Goal: Check status: Check status

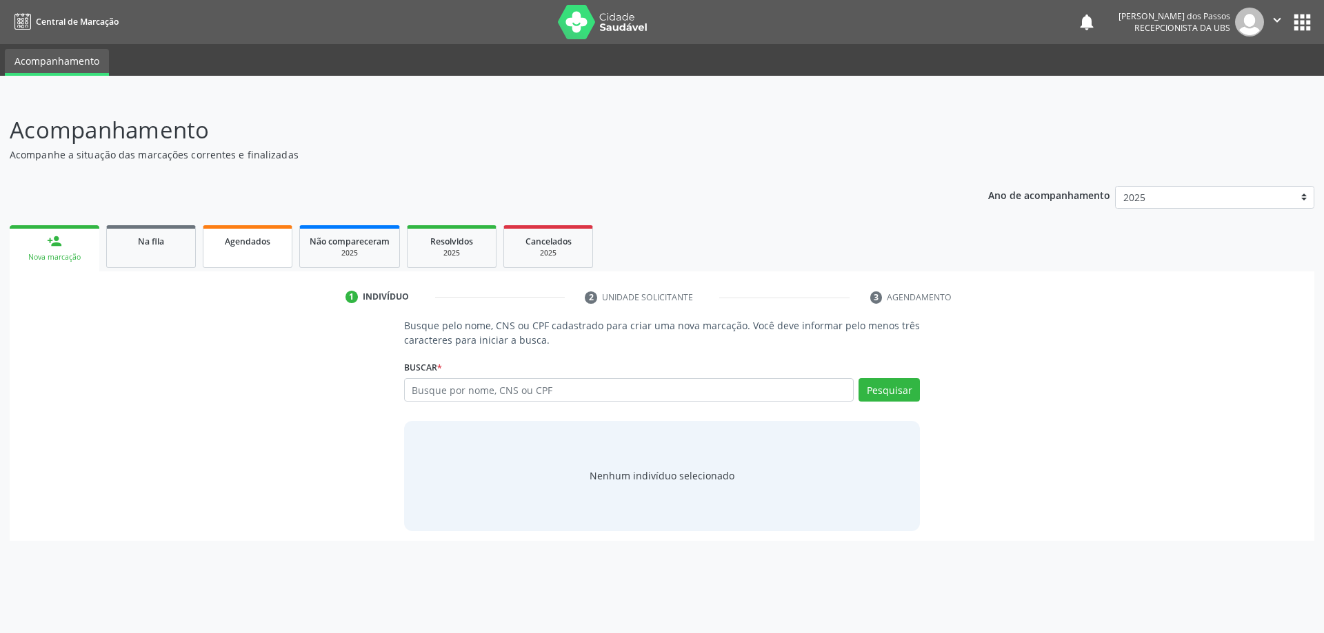
click at [251, 244] on span "Agendados" at bounding box center [247, 242] width 45 height 12
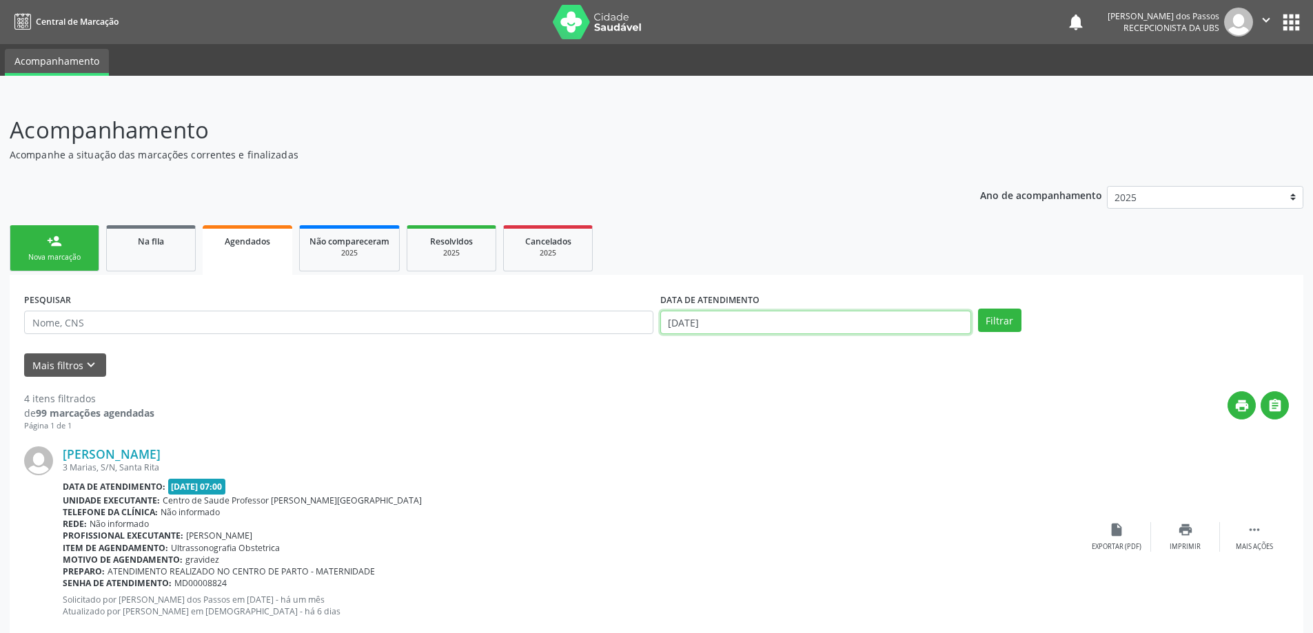
click at [703, 325] on input "[DATE]" at bounding box center [815, 322] width 311 height 23
click at [798, 392] on span "2" at bounding box center [796, 392] width 27 height 27
type input "[DATE]"
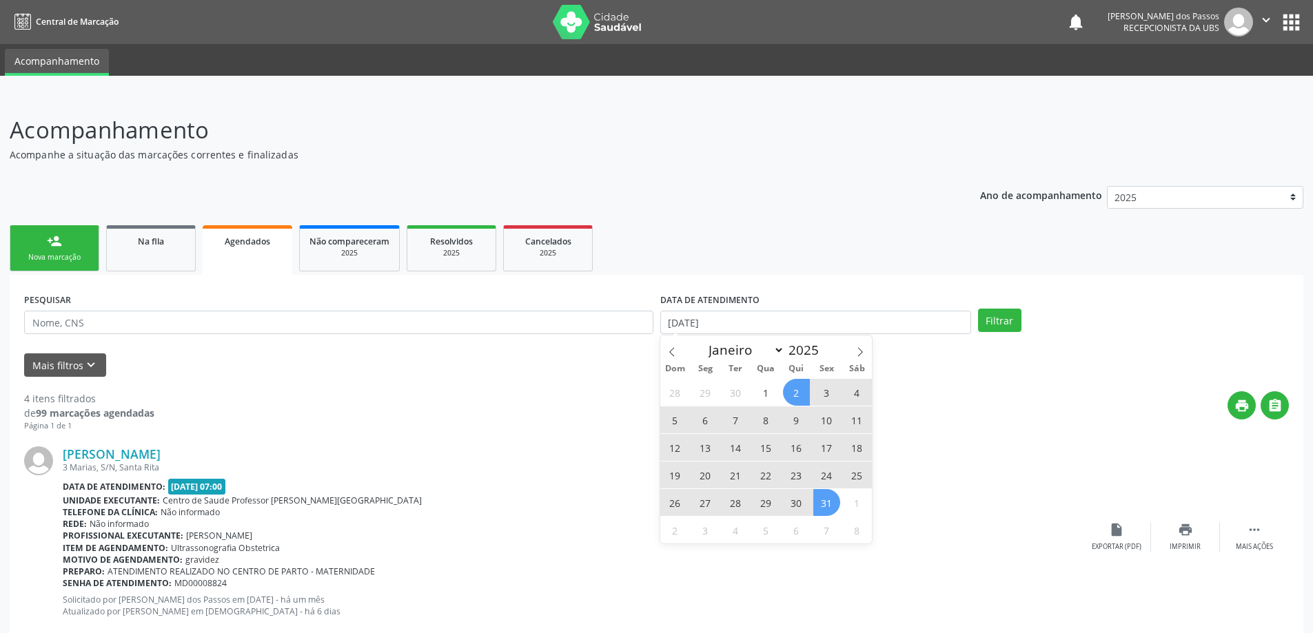
click at [828, 503] on span "31" at bounding box center [826, 502] width 27 height 27
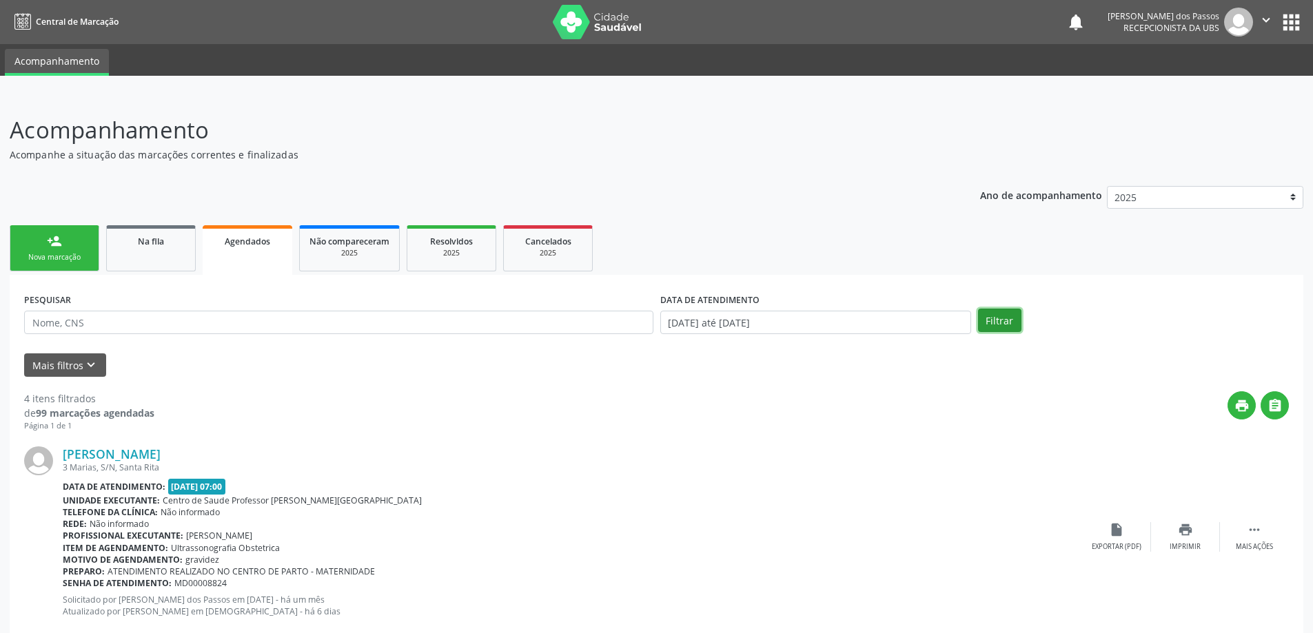
click at [996, 321] on button "Filtrar" at bounding box center [999, 320] width 43 height 23
click at [148, 243] on span "Na fila" at bounding box center [151, 242] width 26 height 12
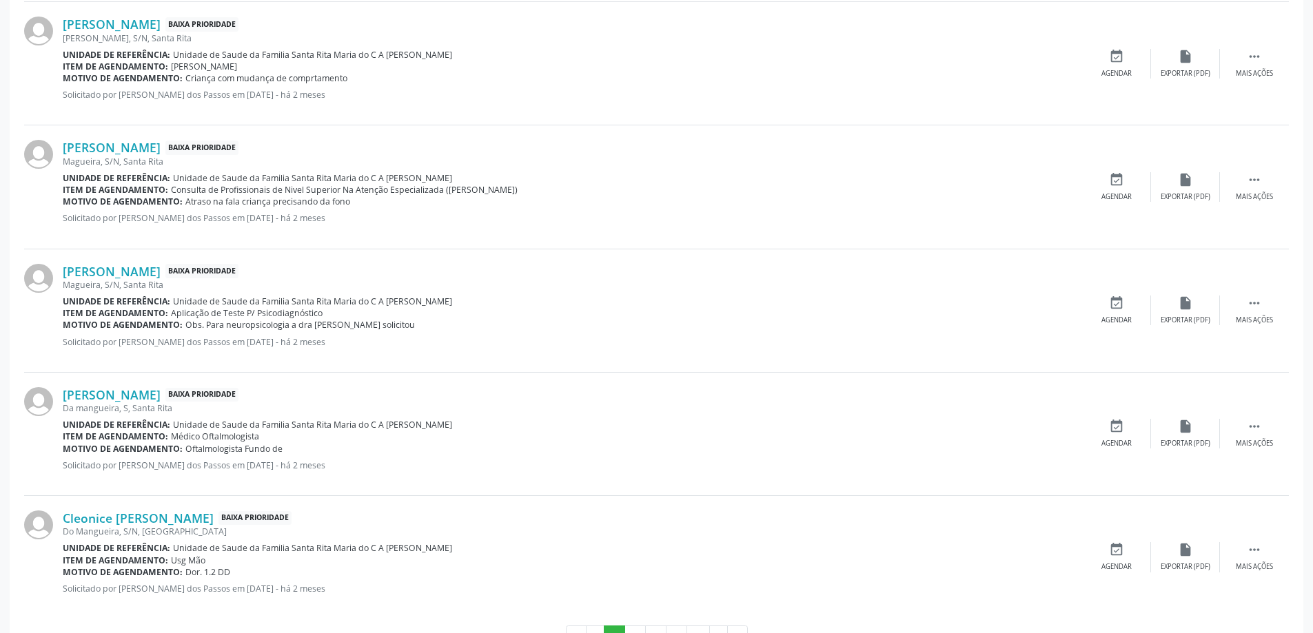
scroll to position [1717, 0]
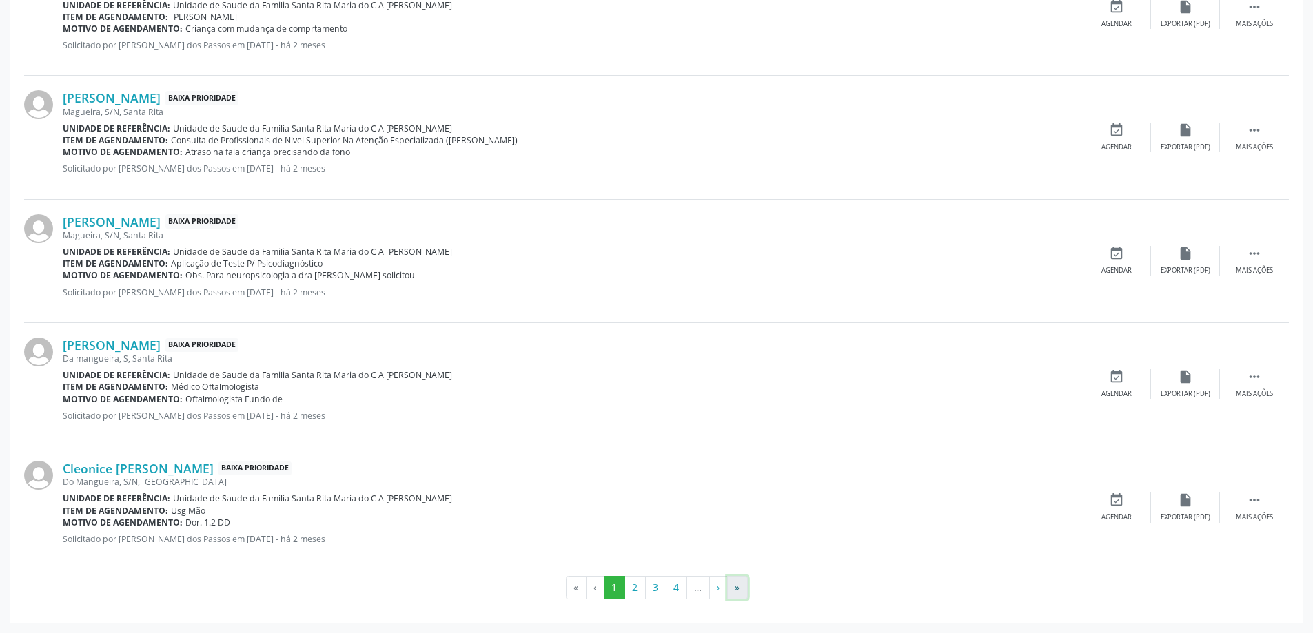
click at [738, 589] on button "»" at bounding box center [737, 587] width 21 height 23
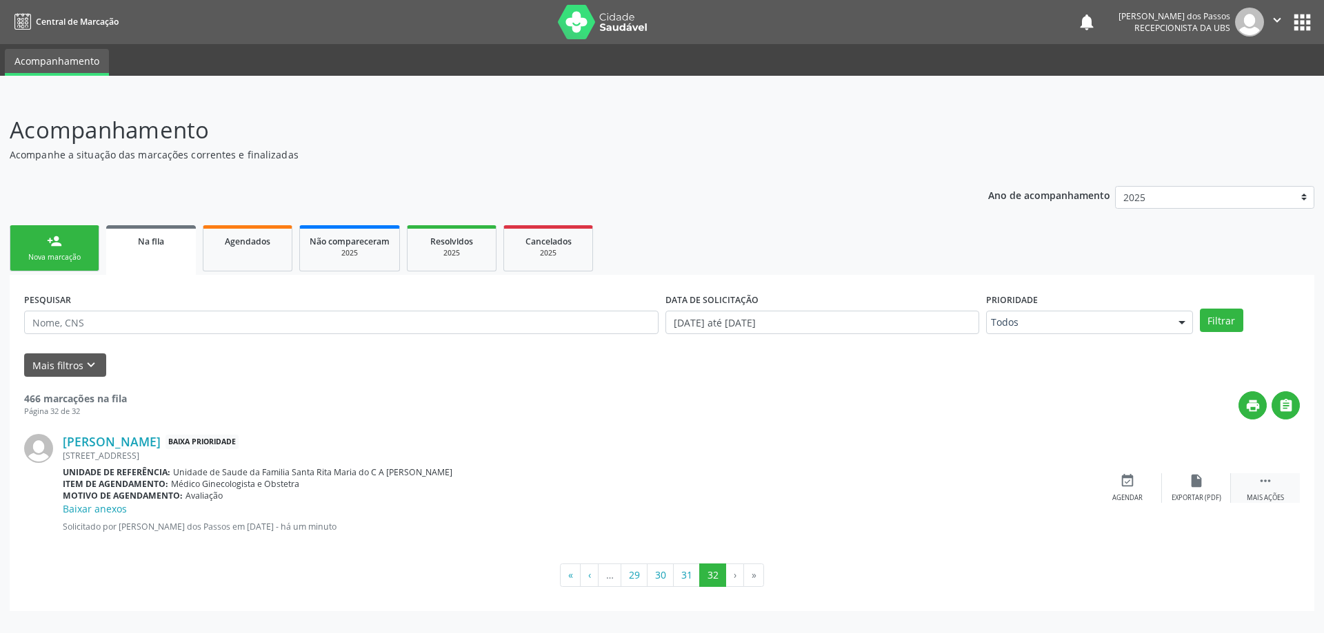
click at [1266, 483] on icon "" at bounding box center [1264, 481] width 15 height 15
click at [1062, 483] on icon "print" at bounding box center [1058, 481] width 15 height 15
click at [148, 240] on span "Na fila" at bounding box center [151, 242] width 26 height 12
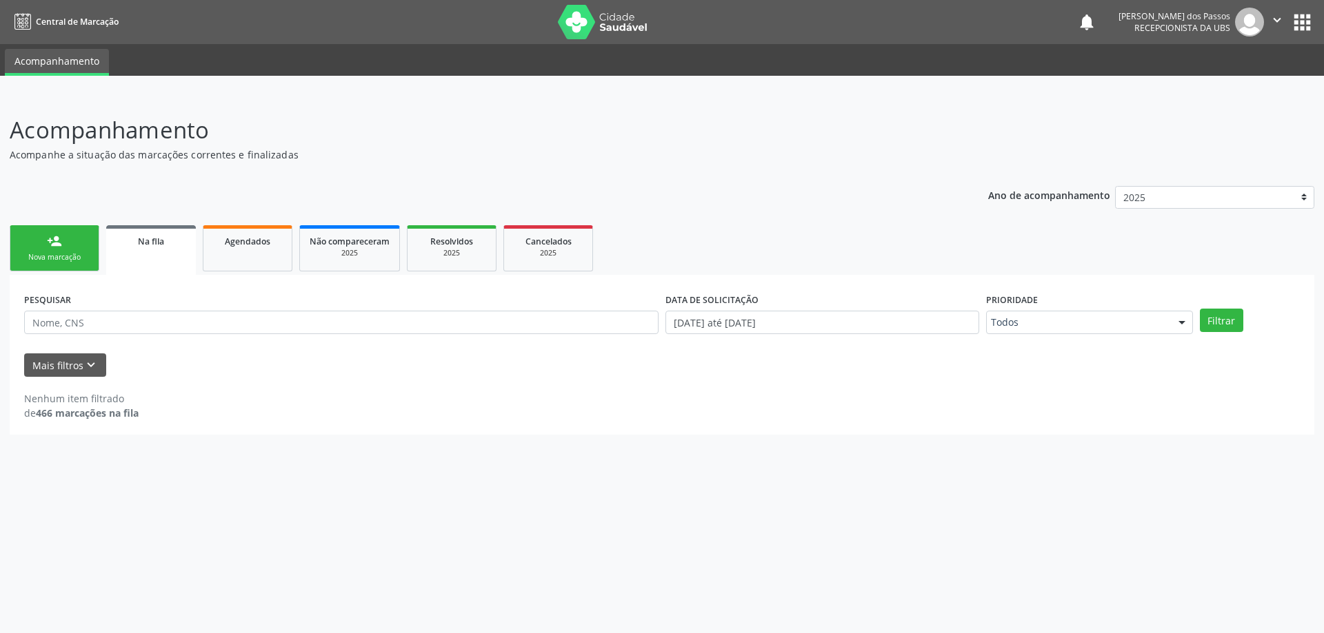
click at [73, 264] on link "person_add Nova marcação" at bounding box center [55, 248] width 90 height 46
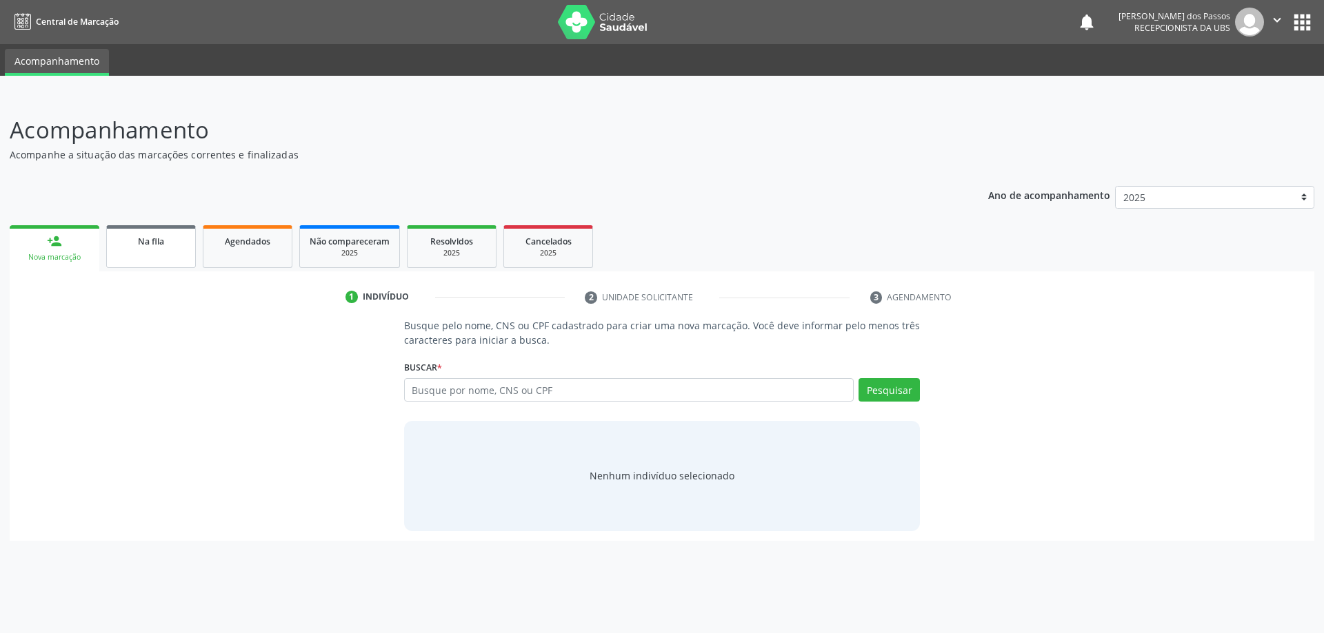
click at [150, 242] on span "Na fila" at bounding box center [151, 242] width 26 height 12
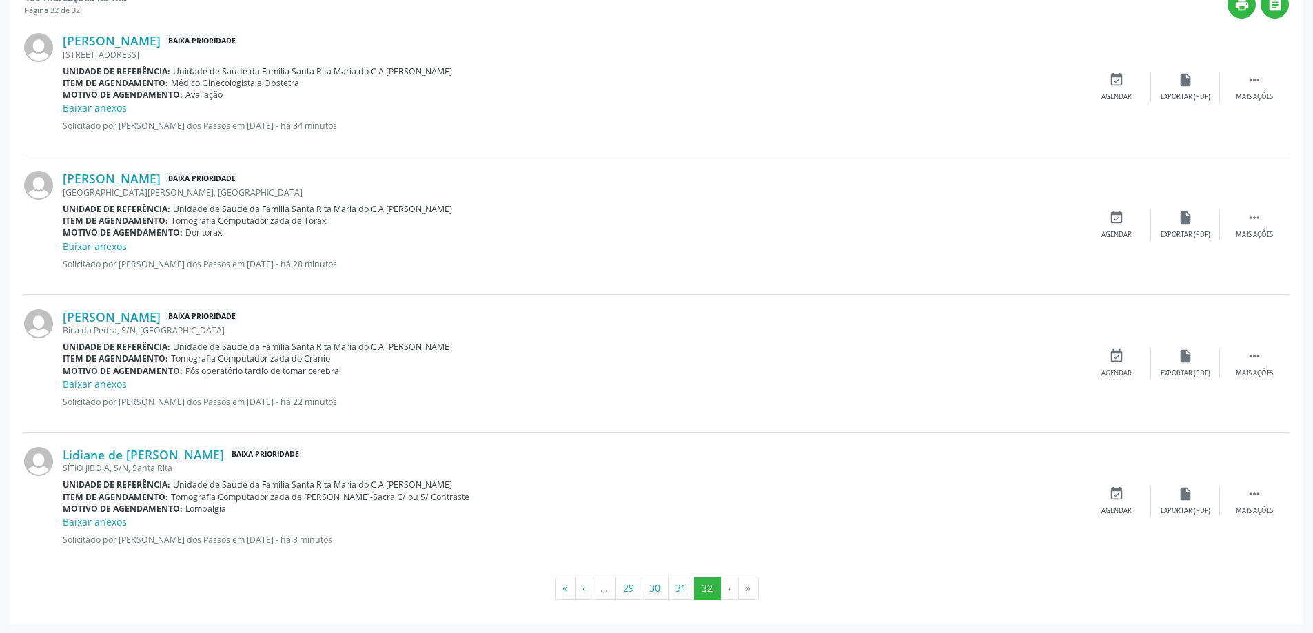
scroll to position [402, 0]
click at [583, 593] on button "‹" at bounding box center [584, 587] width 19 height 23
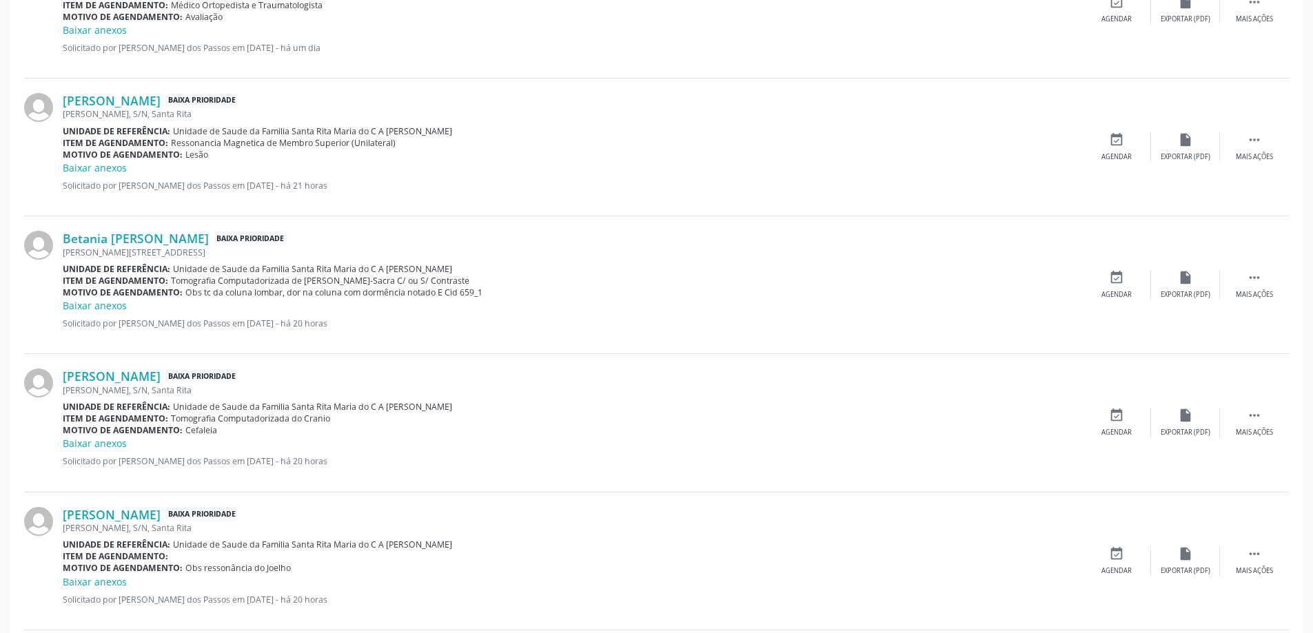
scroll to position [1905, 0]
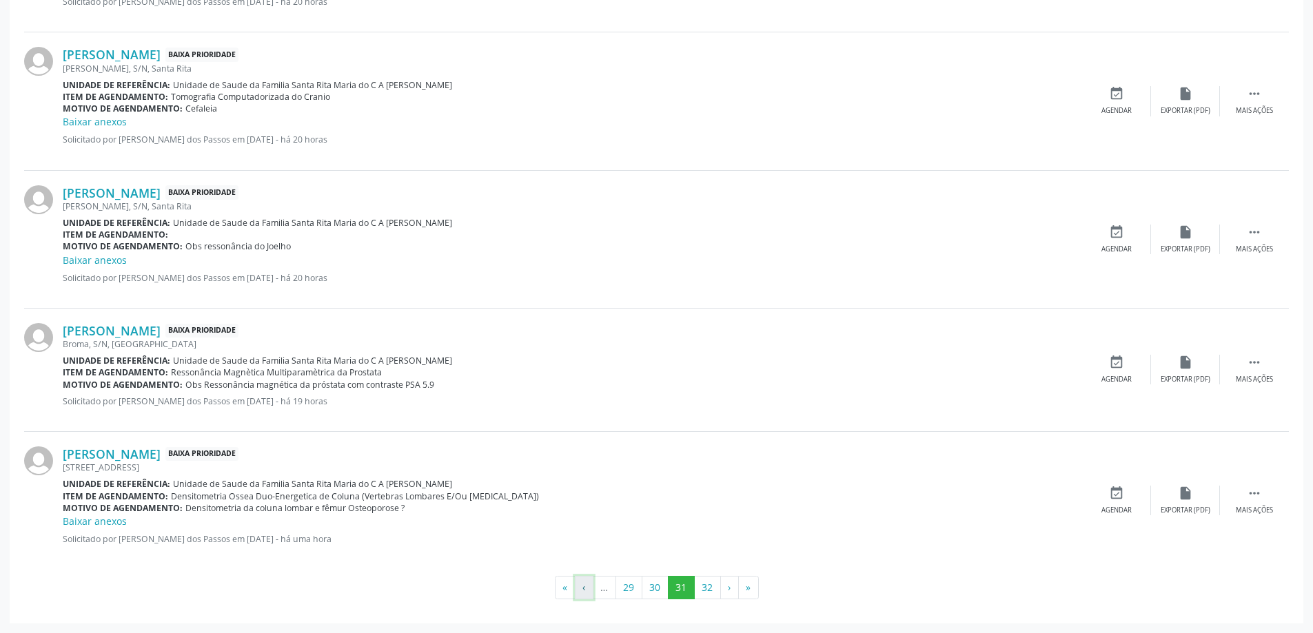
click at [582, 591] on button "‹" at bounding box center [584, 587] width 19 height 23
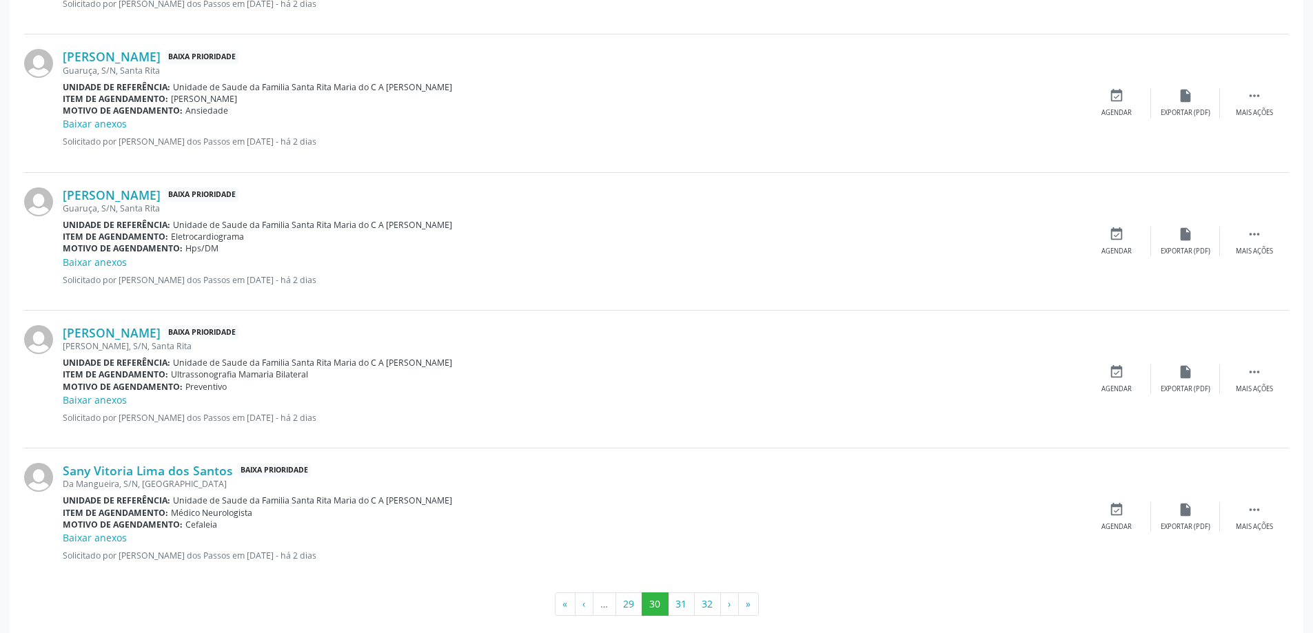
scroll to position [1920, 0]
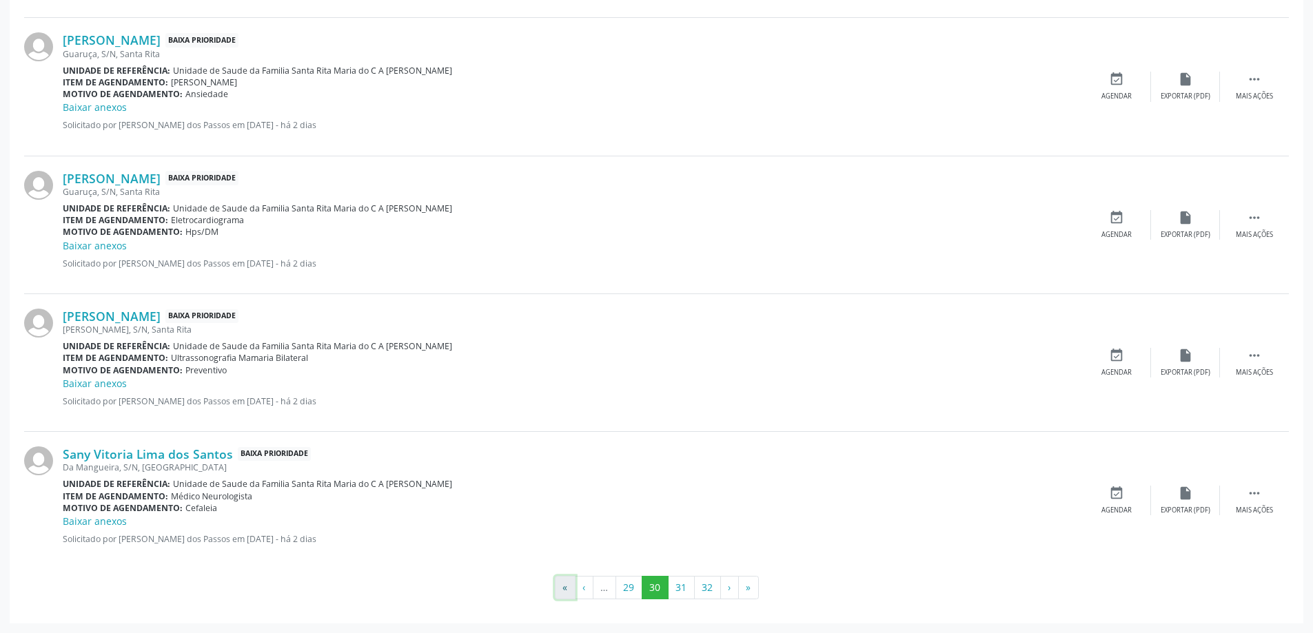
click at [562, 588] on button "«" at bounding box center [565, 587] width 21 height 23
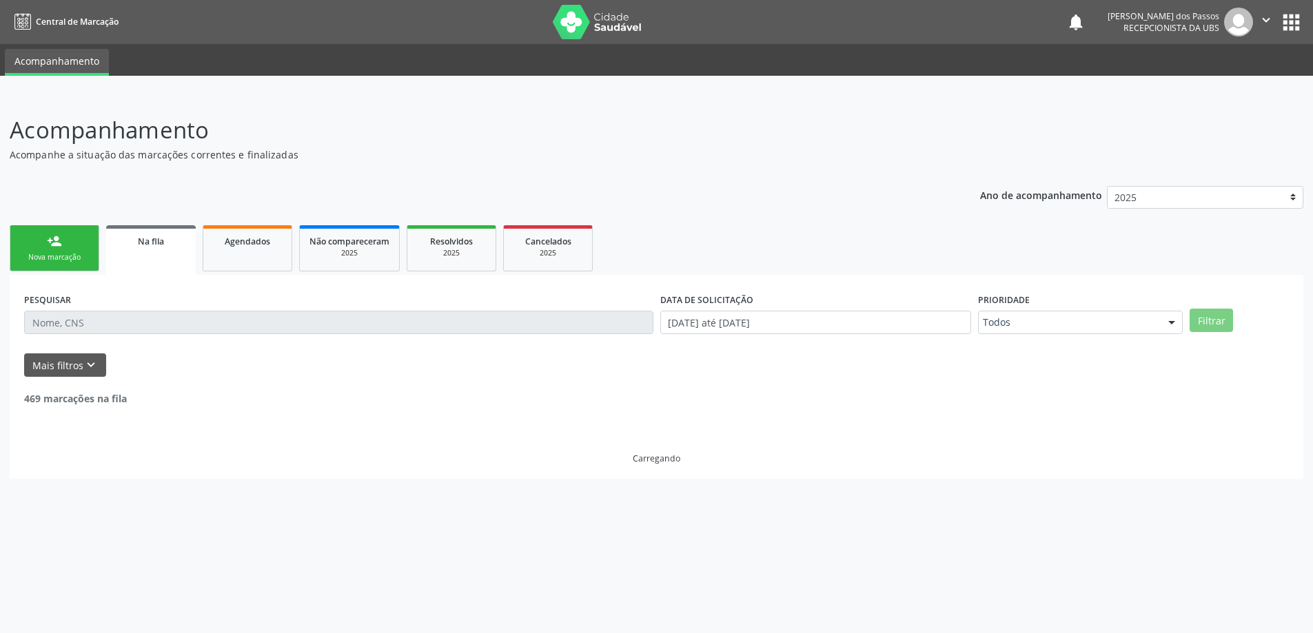
scroll to position [0, 0]
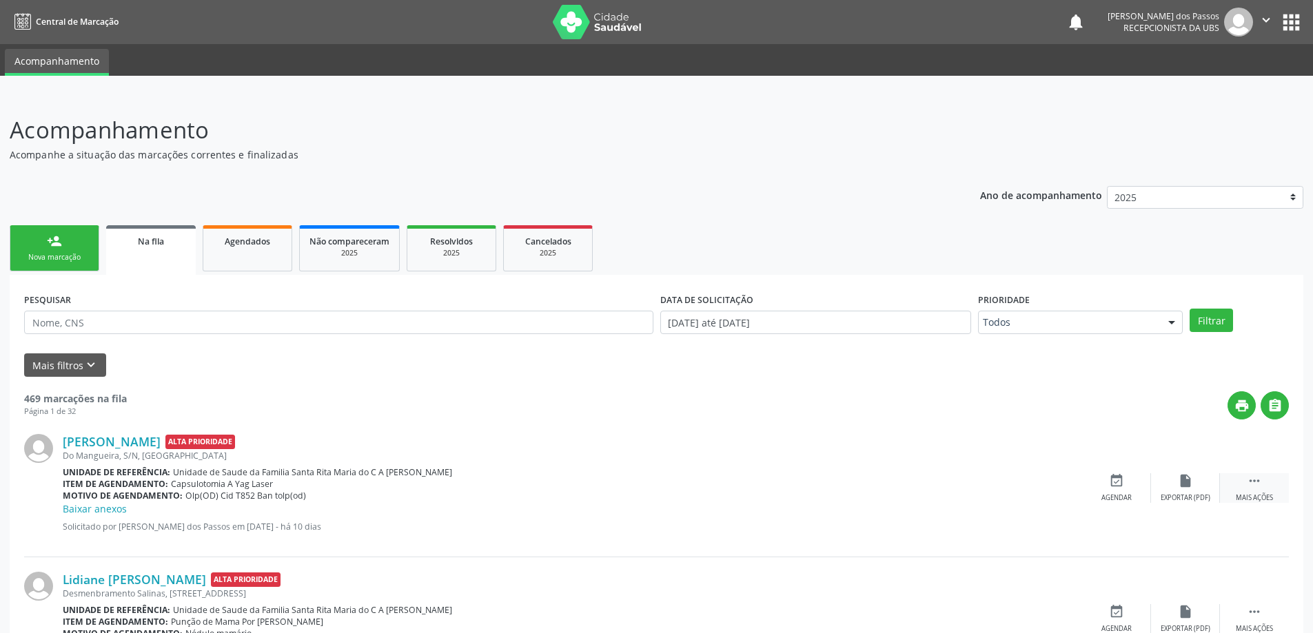
click at [1256, 480] on icon "" at bounding box center [1254, 481] width 15 height 15
click at [1186, 479] on icon "edit" at bounding box center [1185, 481] width 15 height 15
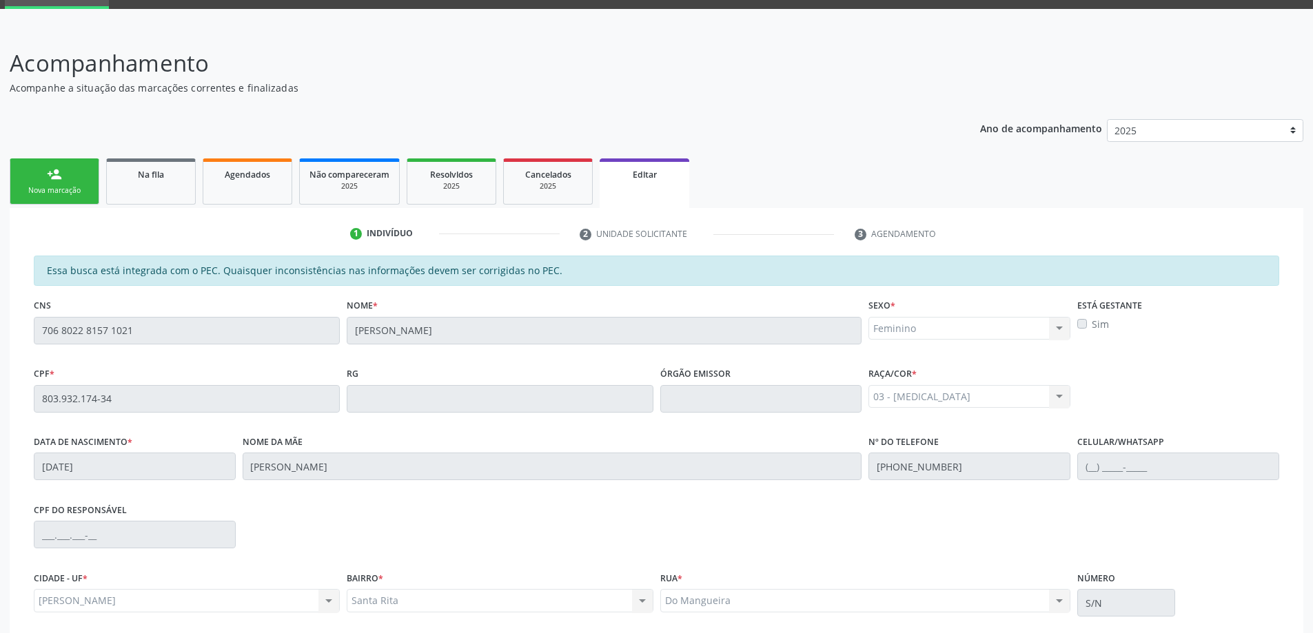
scroll to position [192, 0]
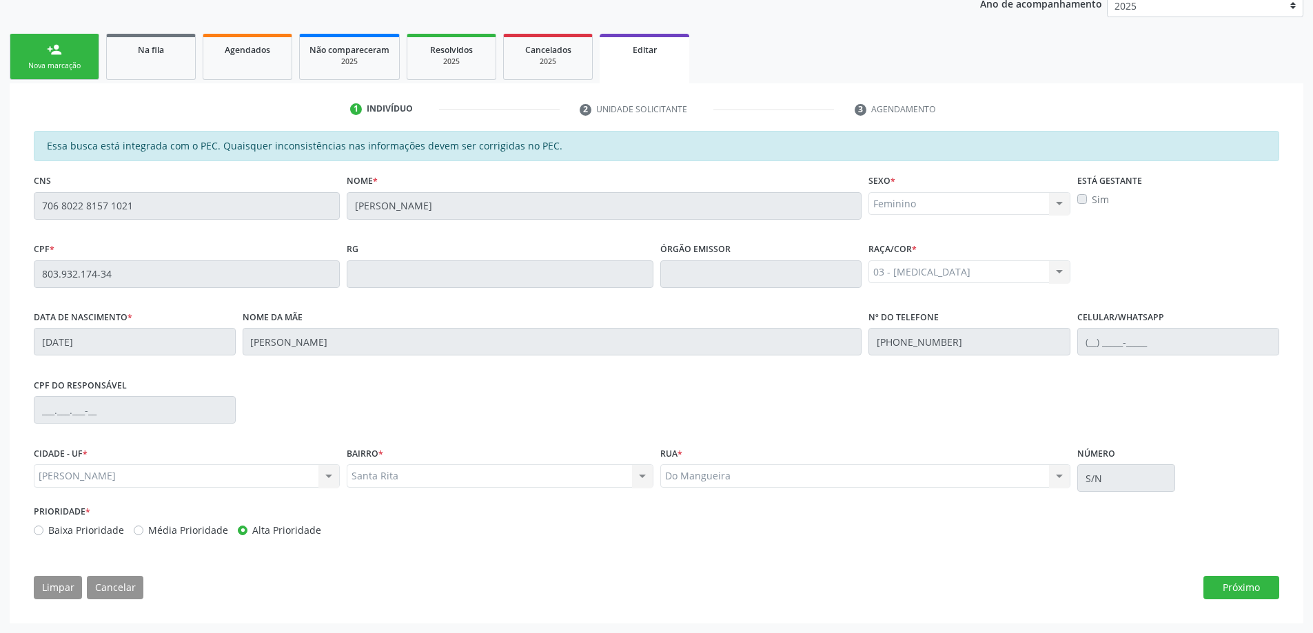
click at [48, 529] on label "Baixa Prioridade" at bounding box center [86, 530] width 76 height 14
click at [37, 529] on input "Baixa Prioridade" at bounding box center [39, 529] width 10 height 12
radio input "true"
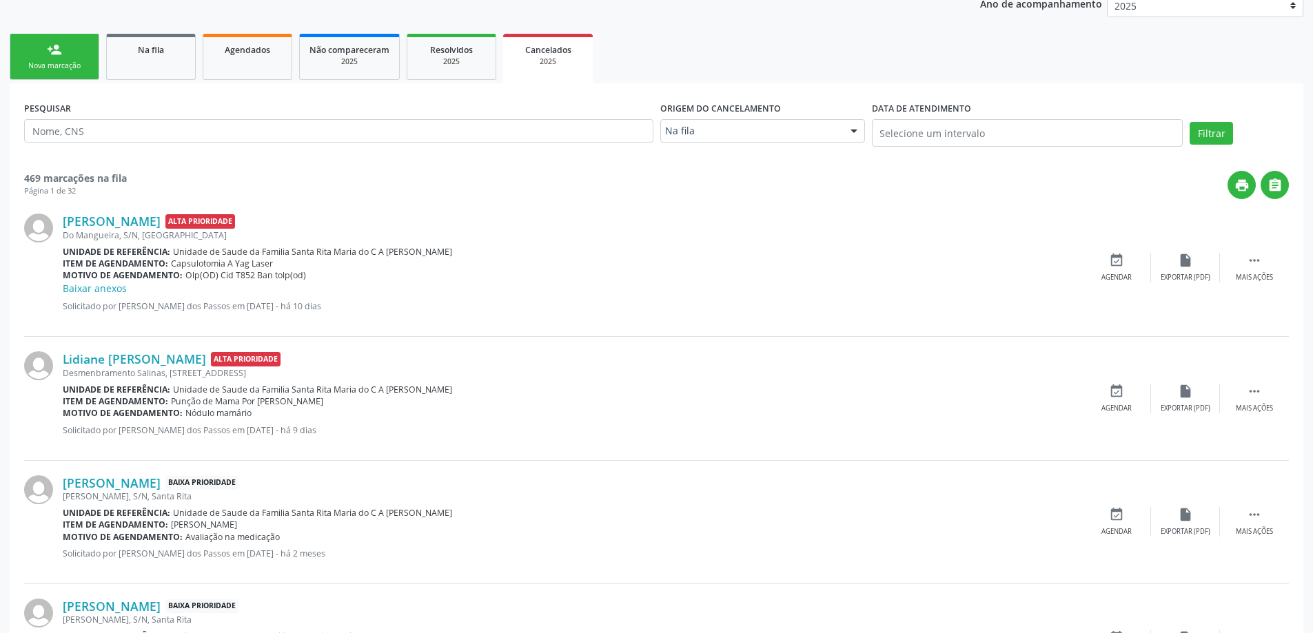
scroll to position [0, 0]
